Goal: Transaction & Acquisition: Purchase product/service

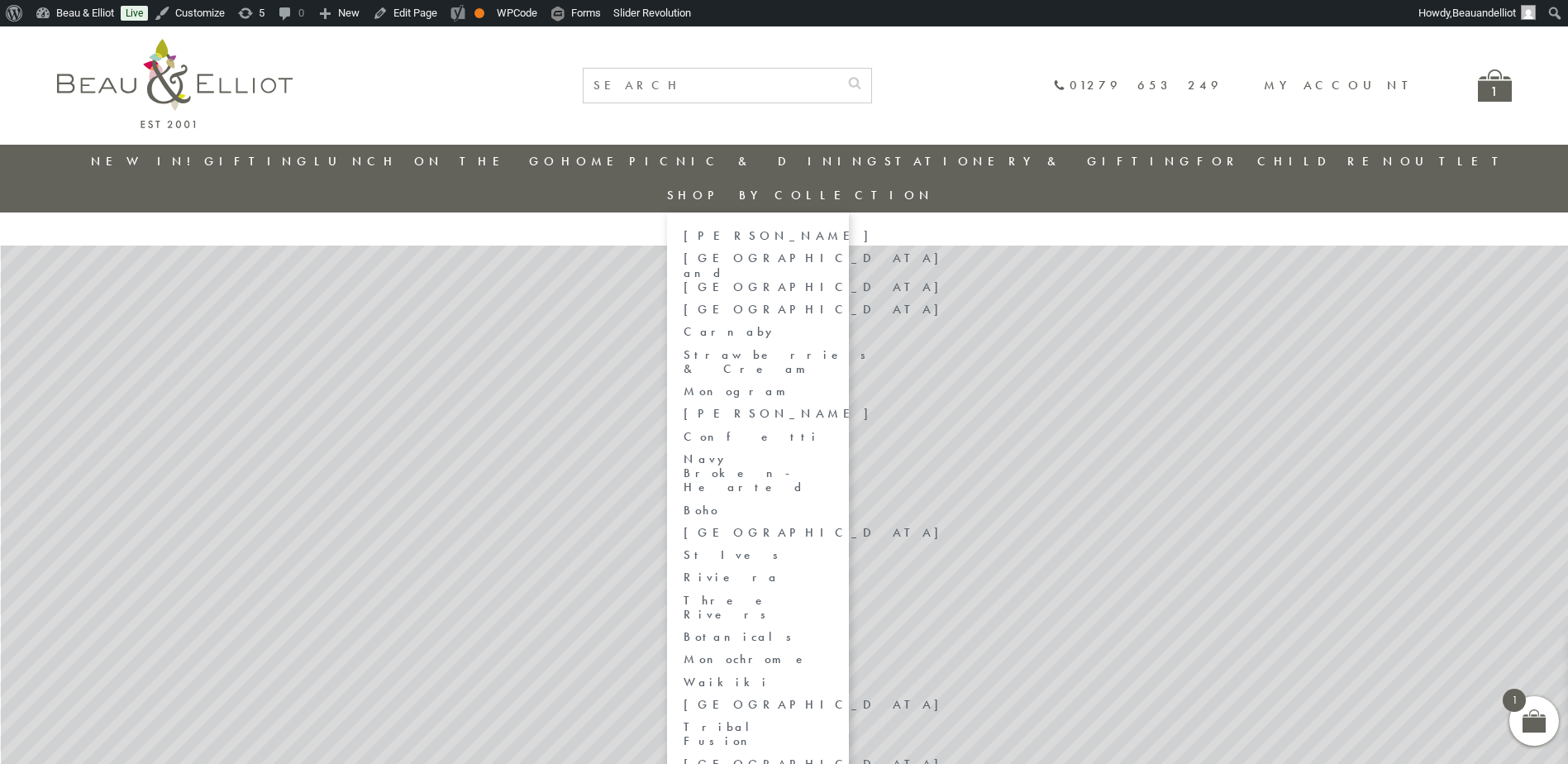
click at [832, 348] on link "Strawberries & Cream" at bounding box center [758, 362] width 149 height 29
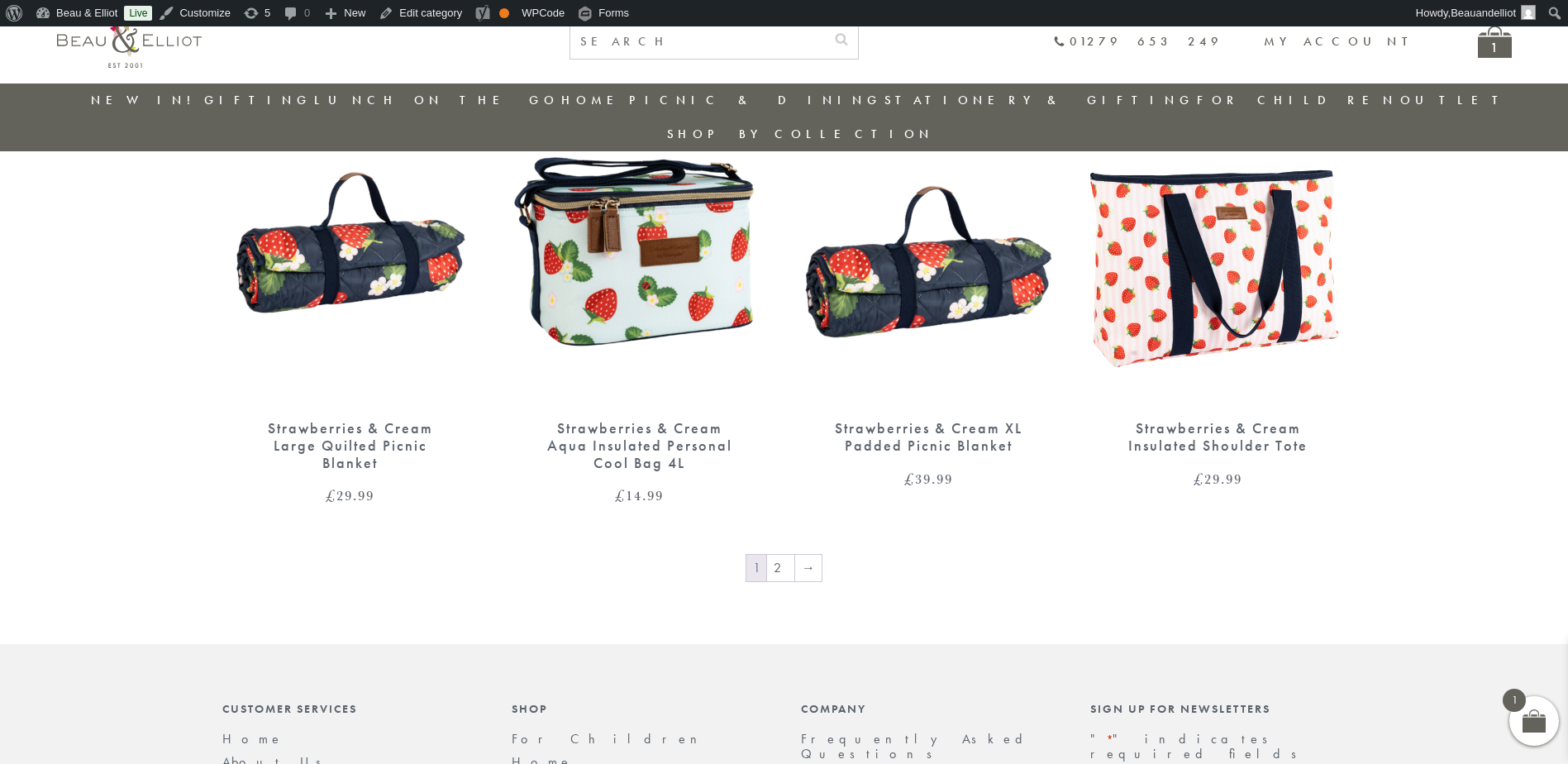
scroll to position [2196, 0]
click at [1137, 293] on img at bounding box center [1219, 237] width 257 height 331
